Goal: Information Seeking & Learning: Understand process/instructions

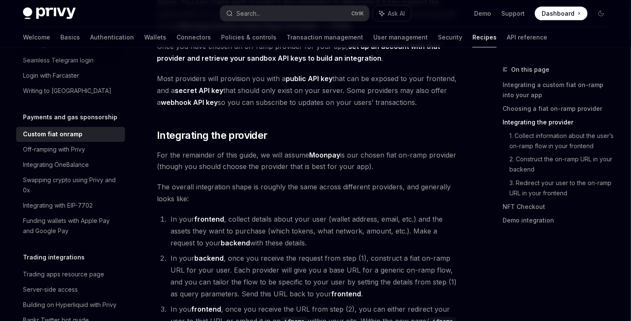
scroll to position [612, 0]
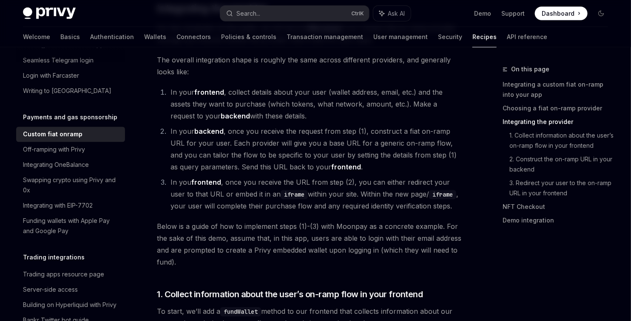
click at [244, 126] on li "In your backend , once you receive the request from step (1), construct a fiat …" at bounding box center [315, 150] width 295 height 48
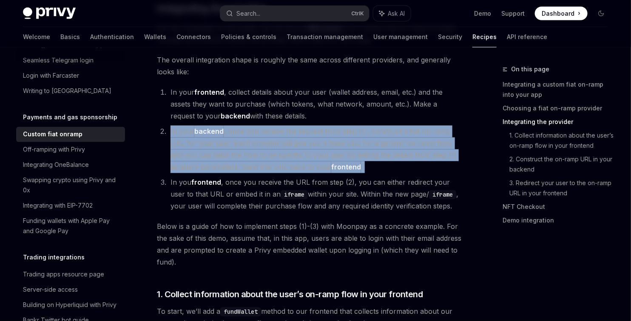
click at [244, 126] on li "In your backend , once you receive the request from step (1), construct a fiat …" at bounding box center [315, 150] width 295 height 48
click at [256, 126] on li "In your backend , once you receive the request from step (1), construct a fiat …" at bounding box center [315, 150] width 295 height 48
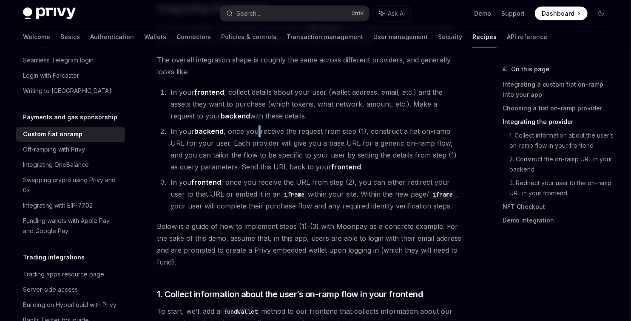
click at [256, 126] on li "In your backend , once you receive the request from step (1), construct a fiat …" at bounding box center [315, 150] width 295 height 48
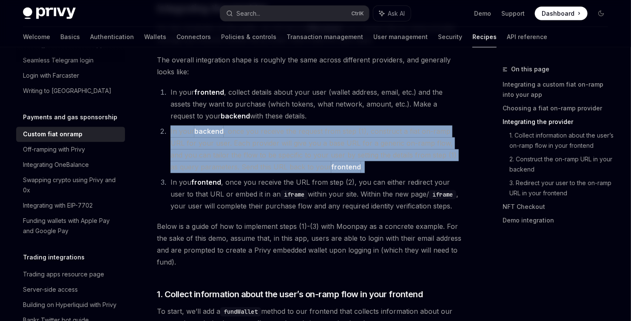
click at [256, 126] on li "In your backend , once you receive the request from step (1), construct a fiat …" at bounding box center [315, 150] width 295 height 48
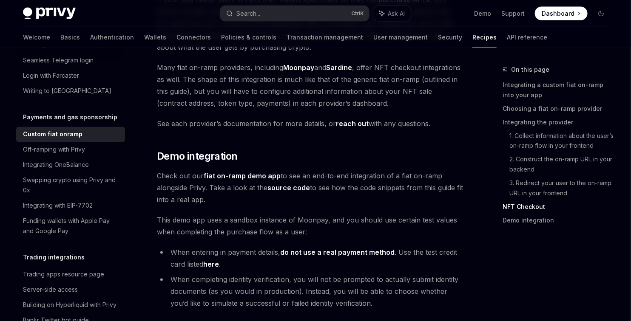
scroll to position [3147, 0]
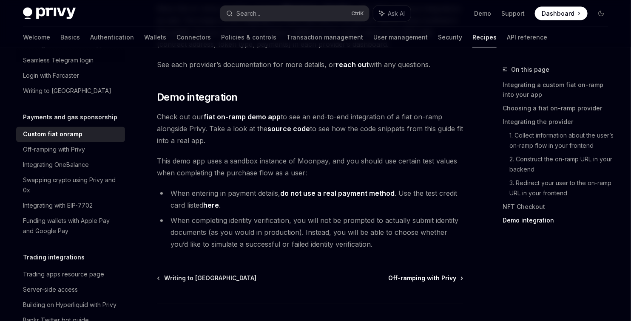
click at [425, 275] on span "Off-ramping with Privy" at bounding box center [422, 279] width 68 height 9
type textarea "*"
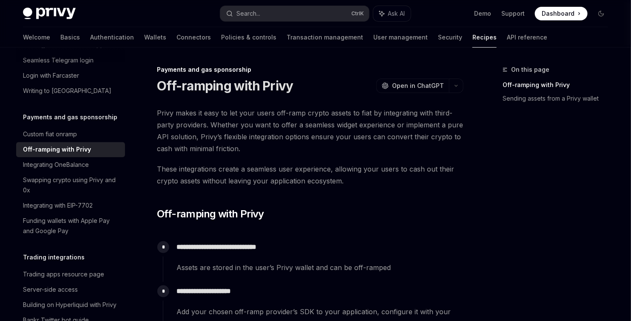
click at [219, 113] on span "Privy makes it easy to let your users off-ramp crypto assets to fiat by integra…" at bounding box center [310, 131] width 307 height 48
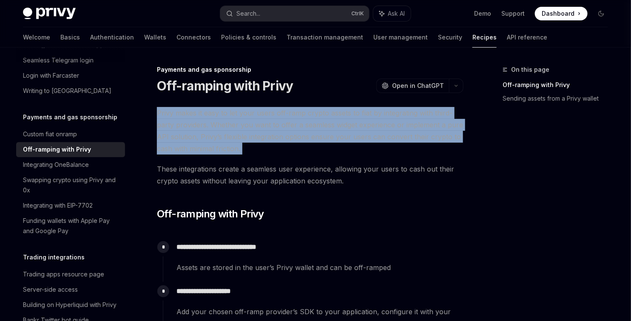
click at [219, 113] on span "Privy makes it easy to let your users off-ramp crypto assets to fiat by integra…" at bounding box center [310, 131] width 307 height 48
click at [198, 128] on span "Privy makes it easy to let your users off-ramp crypto assets to fiat by integra…" at bounding box center [310, 131] width 307 height 48
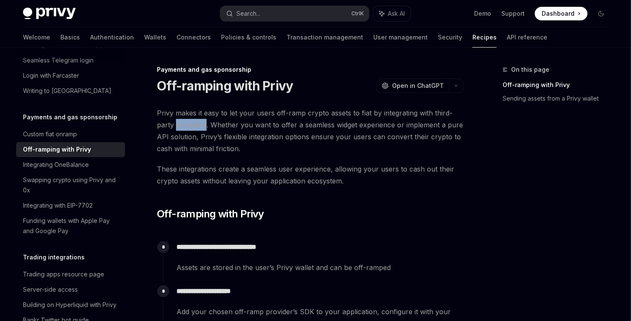
click at [198, 128] on span "Privy makes it easy to let your users off-ramp crypto assets to fiat by integra…" at bounding box center [310, 131] width 307 height 48
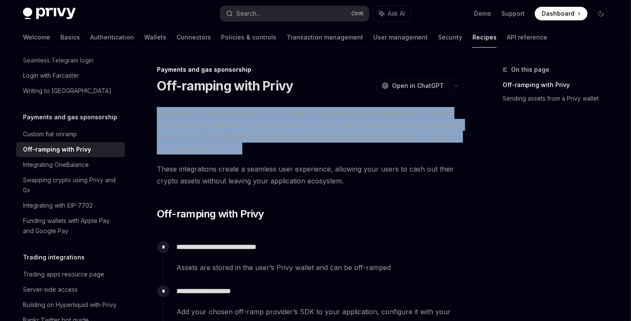
click at [198, 128] on span "Privy makes it easy to let your users off-ramp crypto assets to fiat by integra…" at bounding box center [310, 131] width 307 height 48
click at [282, 129] on span "Privy makes it easy to let your users off-ramp crypto assets to fiat by integra…" at bounding box center [310, 131] width 307 height 48
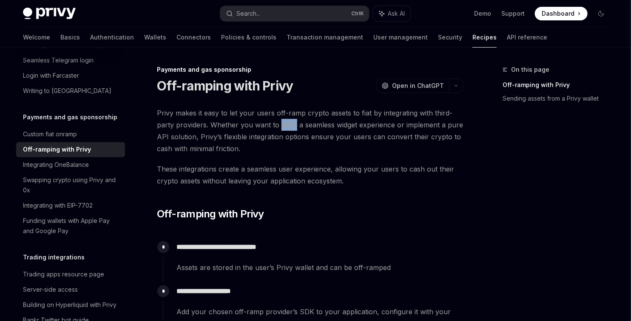
click at [282, 129] on span "Privy makes it easy to let your users off-ramp crypto assets to fiat by integra…" at bounding box center [310, 131] width 307 height 48
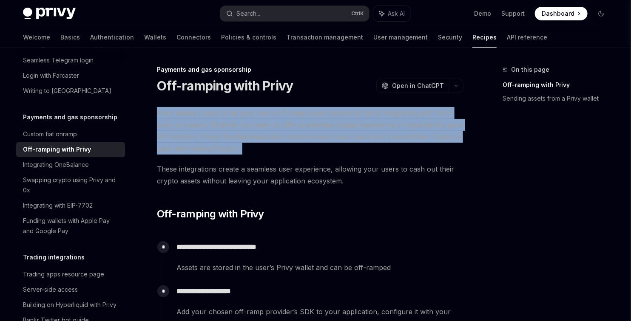
click at [282, 129] on span "Privy makes it easy to let your users off-ramp crypto assets to fiat by integra…" at bounding box center [310, 131] width 307 height 48
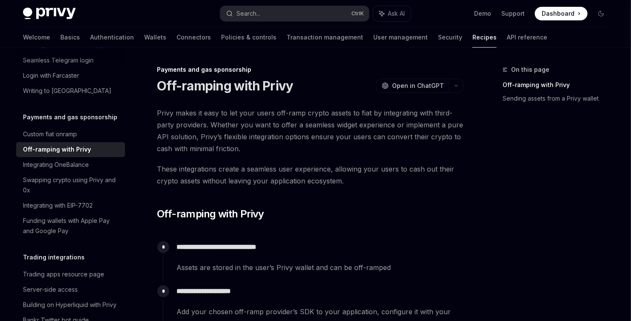
click at [262, 177] on span "These integrations create a seamless user experience, allowing your users to ca…" at bounding box center [310, 175] width 307 height 24
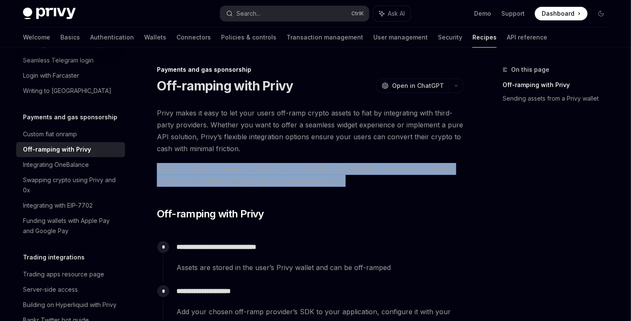
click at [262, 177] on span "These integrations create a seamless user experience, allowing your users to ca…" at bounding box center [310, 175] width 307 height 24
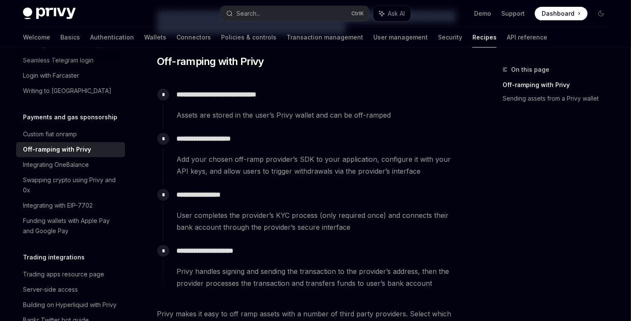
scroll to position [255, 0]
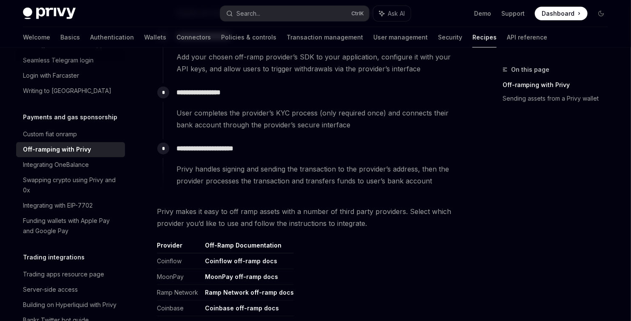
click at [209, 172] on span "Privy handles signing and sending the transaction to the provider’s address, th…" at bounding box center [319, 175] width 287 height 24
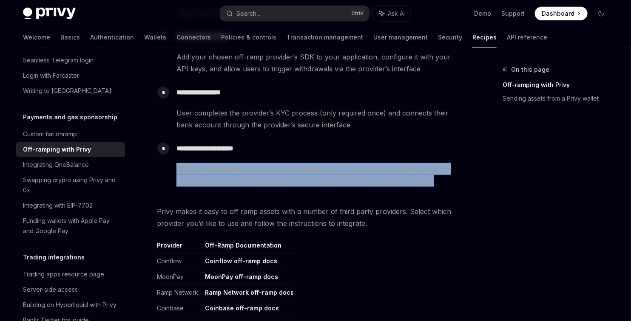
click at [209, 172] on span "Privy handles signing and sending the transaction to the provider’s address, th…" at bounding box center [319, 175] width 287 height 24
click at [231, 173] on span "Privy handles signing and sending the transaction to the provider’s address, th…" at bounding box center [319, 175] width 287 height 24
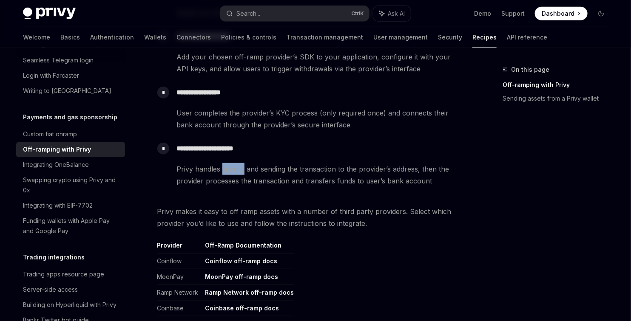
click at [231, 173] on span "Privy handles signing and sending the transaction to the provider’s address, th…" at bounding box center [319, 175] width 287 height 24
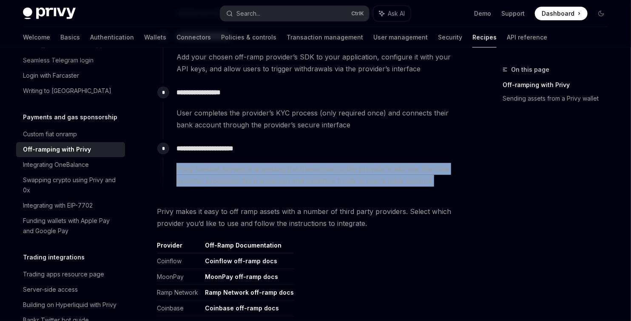
click at [231, 173] on span "Privy handles signing and sending the transaction to the provider’s address, th…" at bounding box center [319, 175] width 287 height 24
